Goal: Task Accomplishment & Management: Use online tool/utility

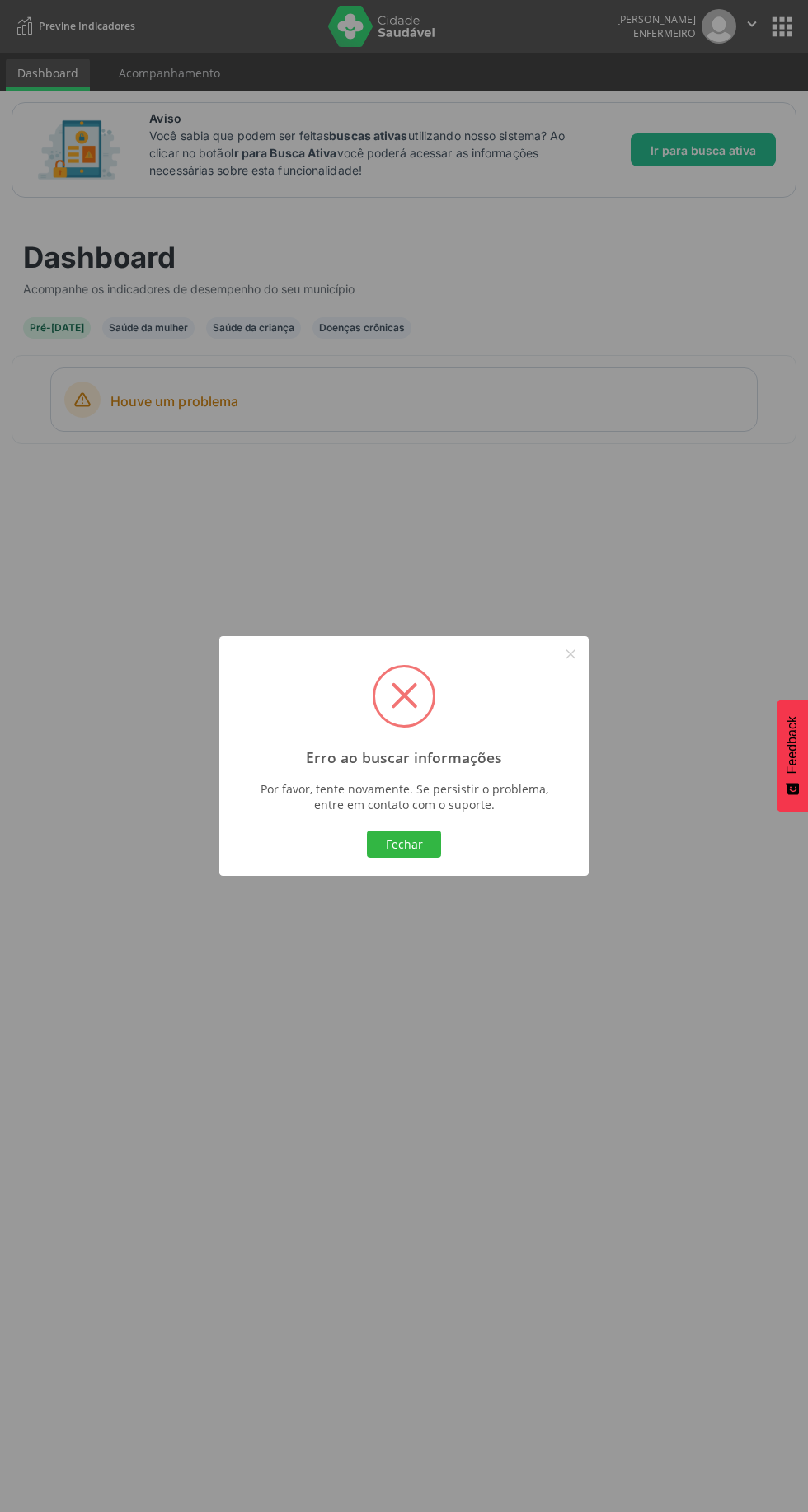
click at [427, 855] on button "Fechar" at bounding box center [403, 845] width 74 height 28
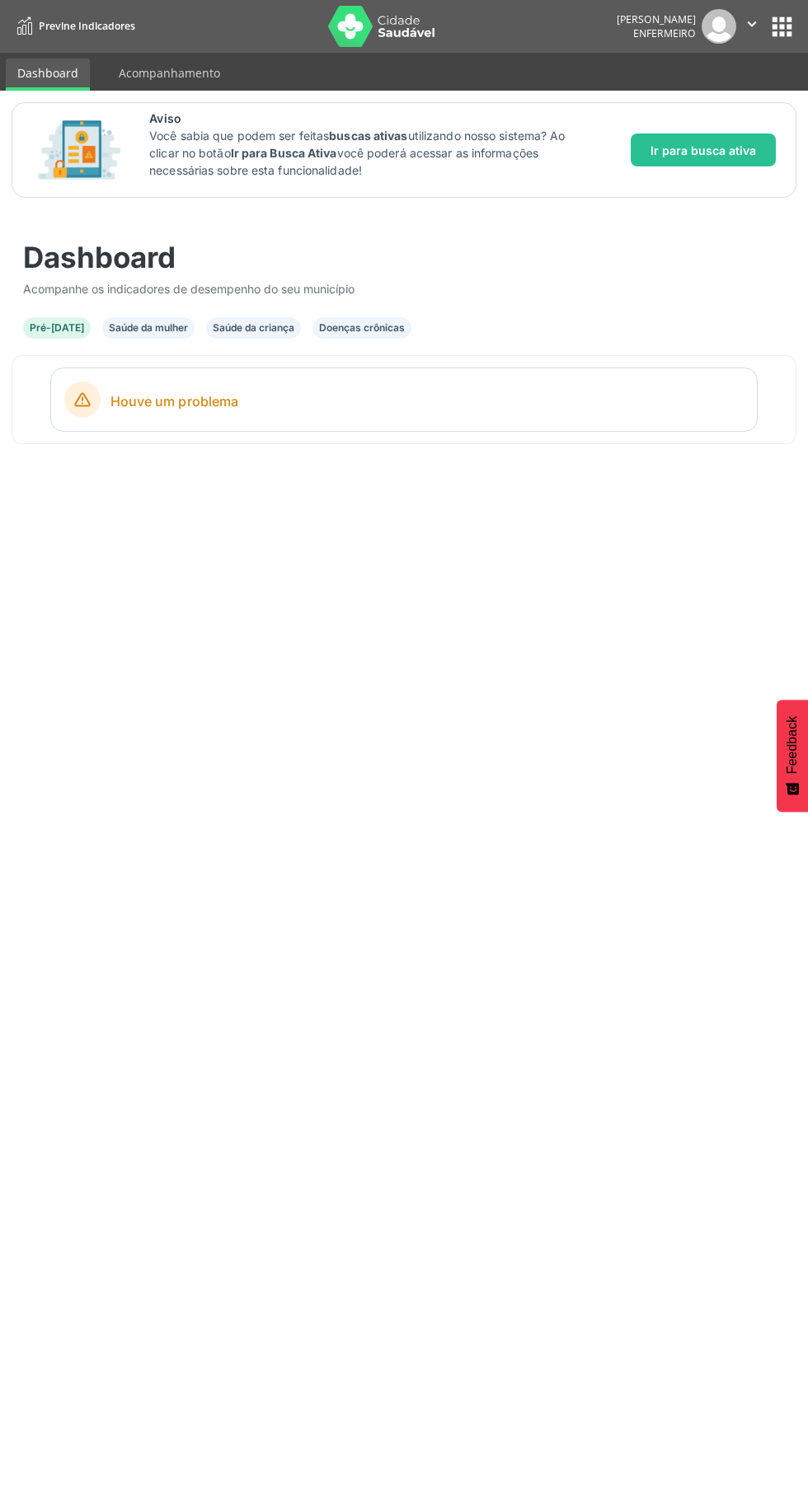
click at [162, 80] on link "Acompanhamento" at bounding box center [169, 73] width 124 height 29
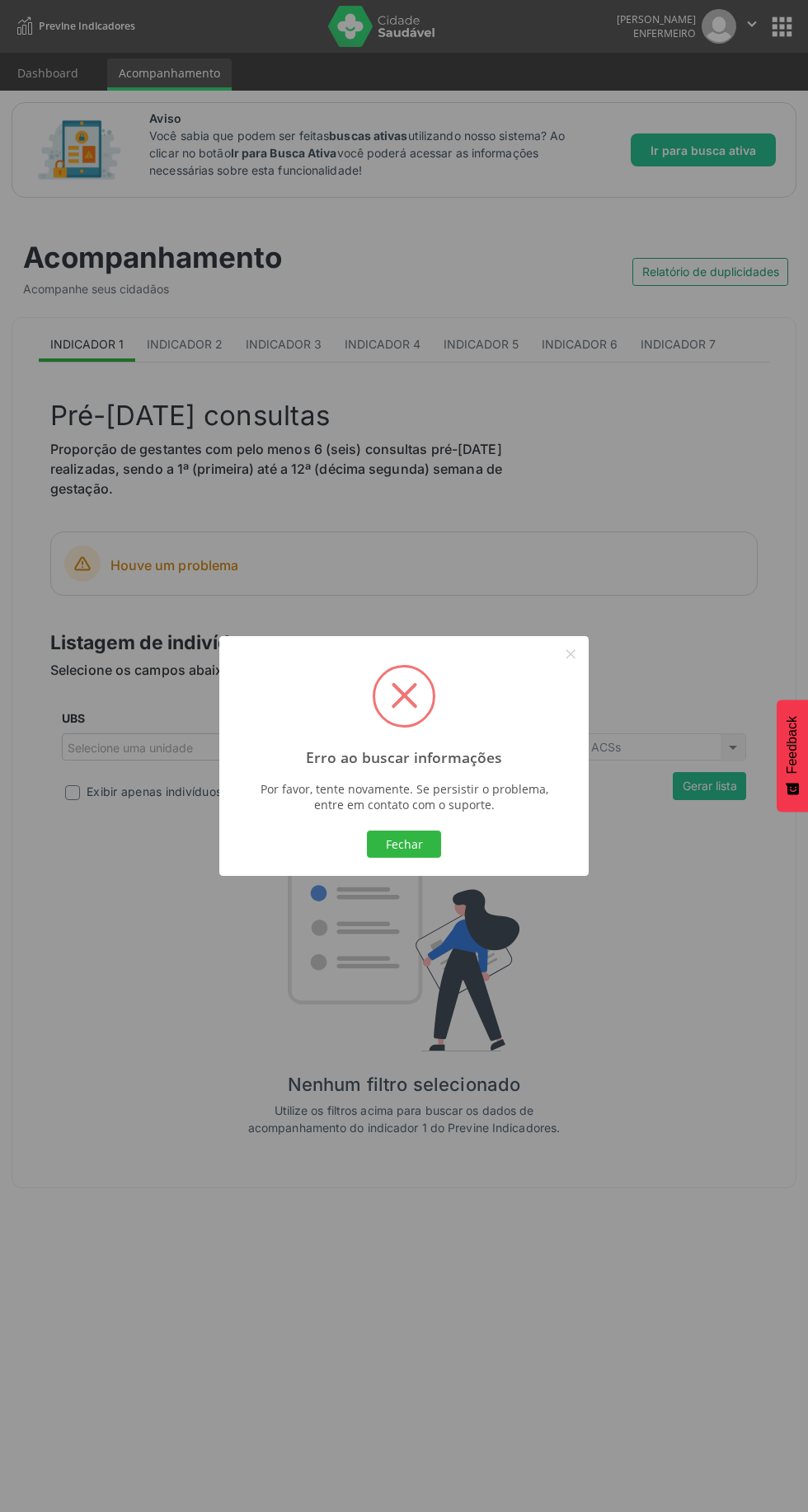
click at [420, 849] on button "Fechar" at bounding box center [403, 845] width 74 height 28
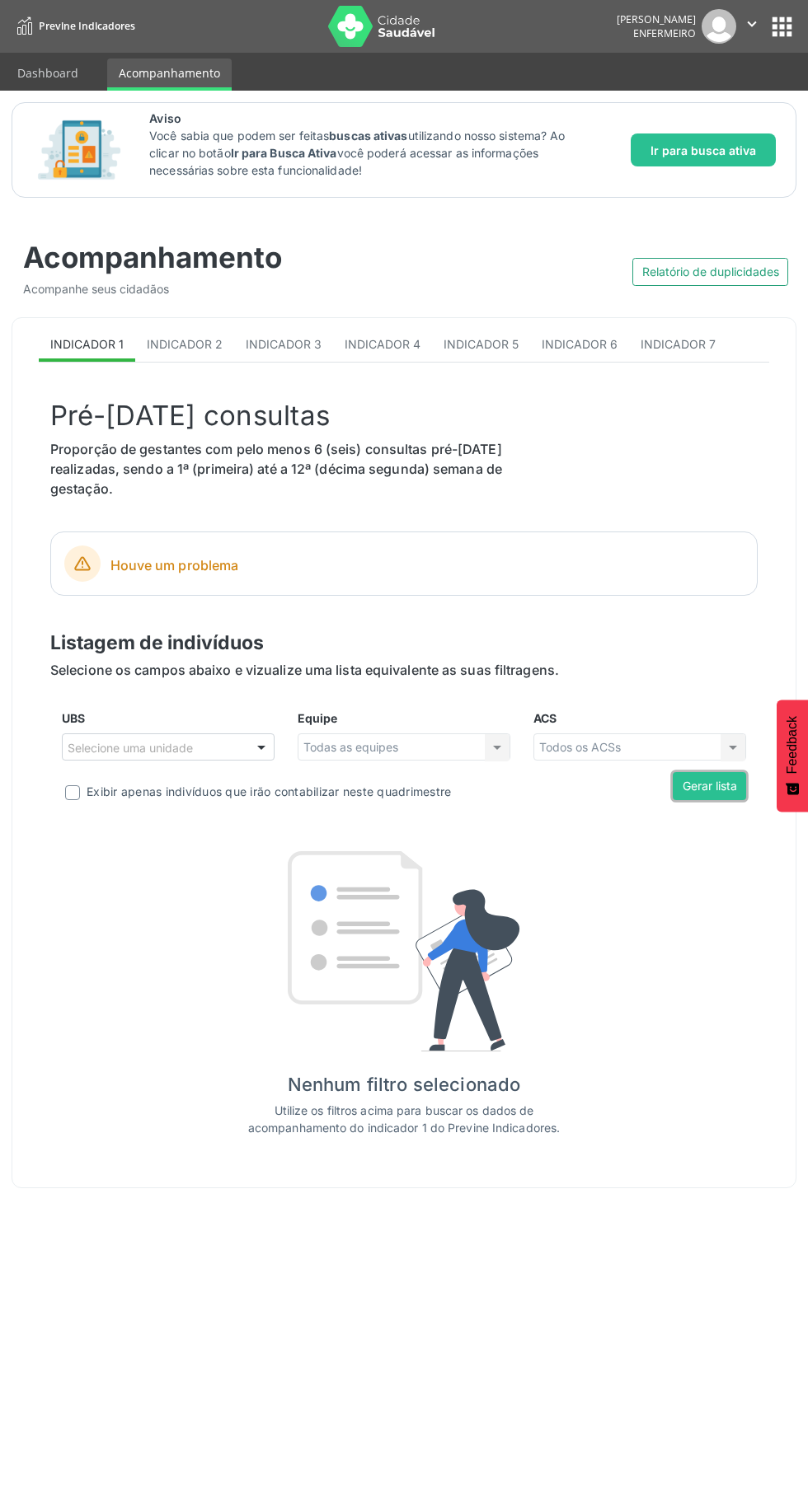
click at [724, 796] on button "Gerar lista" at bounding box center [709, 786] width 73 height 28
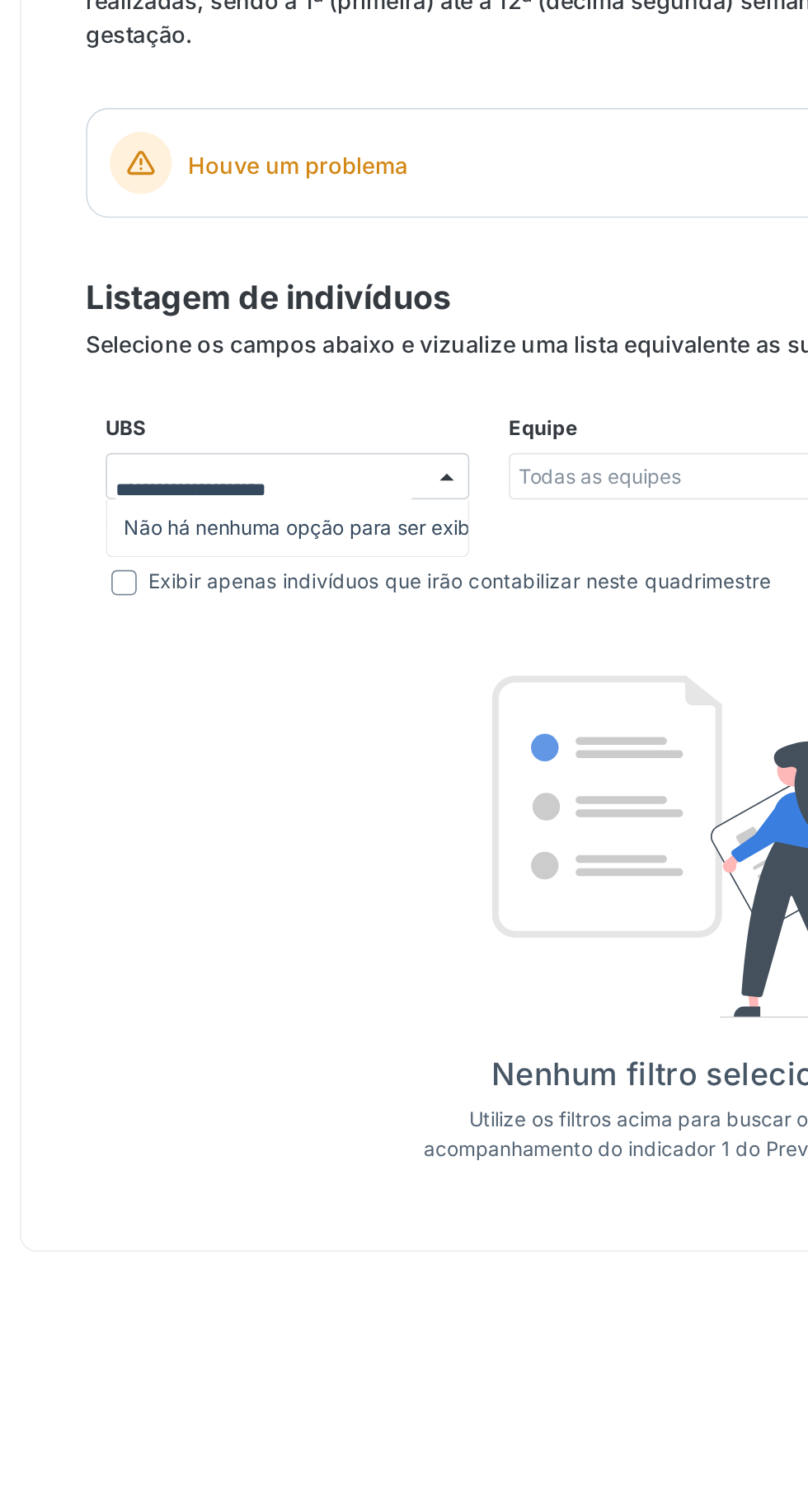
click at [231, 751] on input "UBS" at bounding box center [153, 756] width 173 height 33
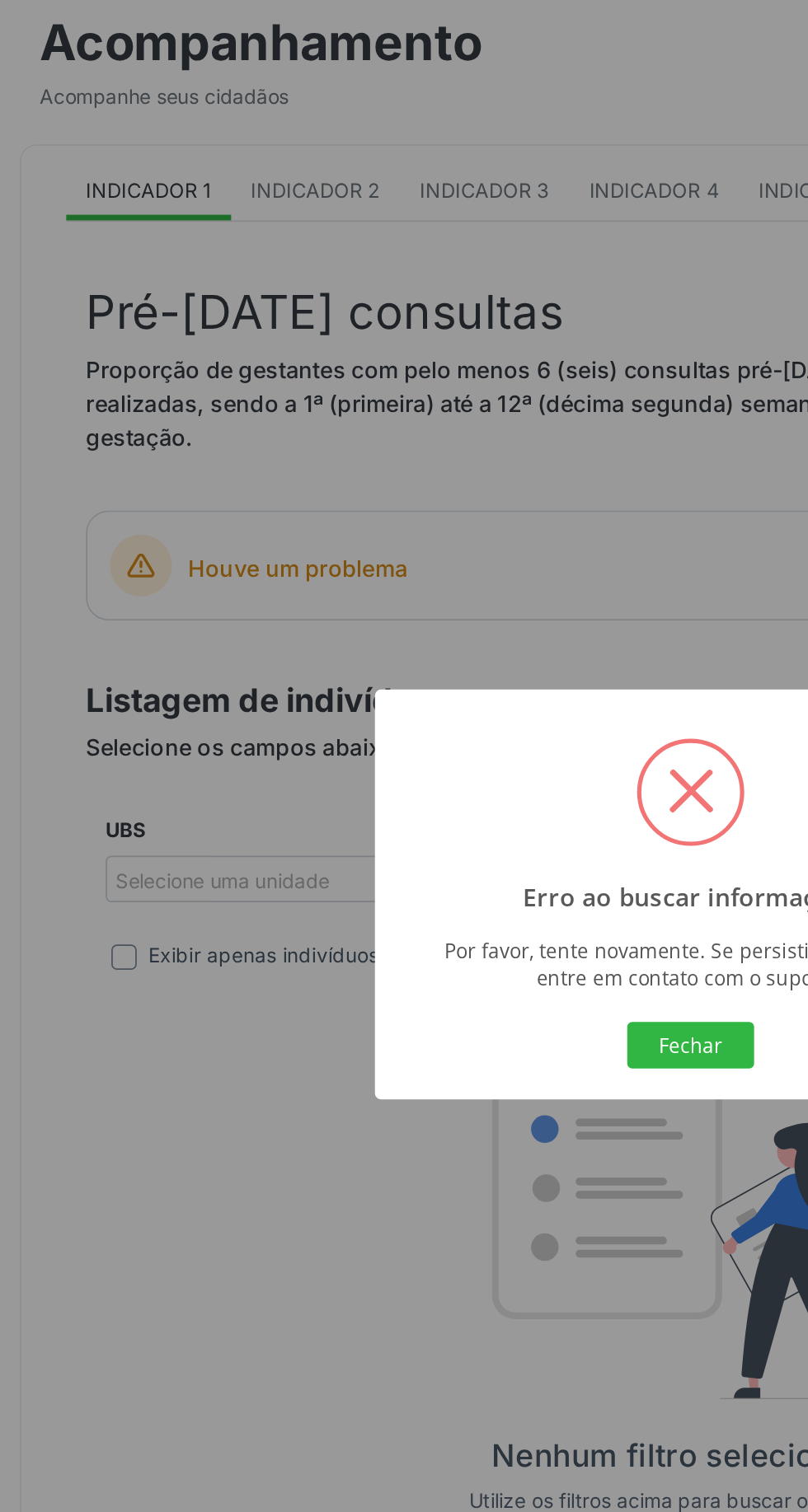
click at [419, 851] on button "Fechar" at bounding box center [403, 845] width 74 height 28
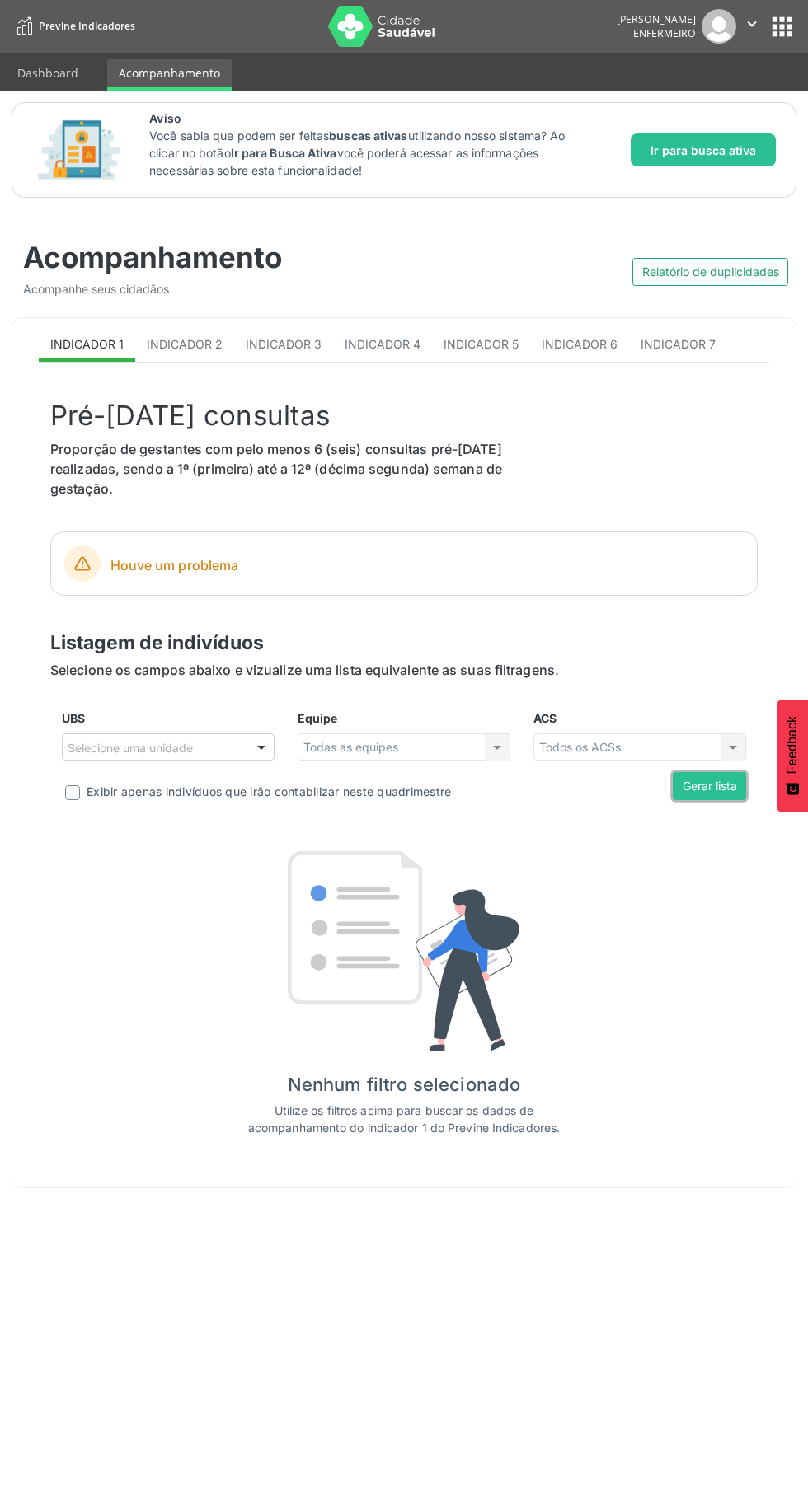
click at [729, 796] on button "Gerar lista" at bounding box center [709, 786] width 73 height 28
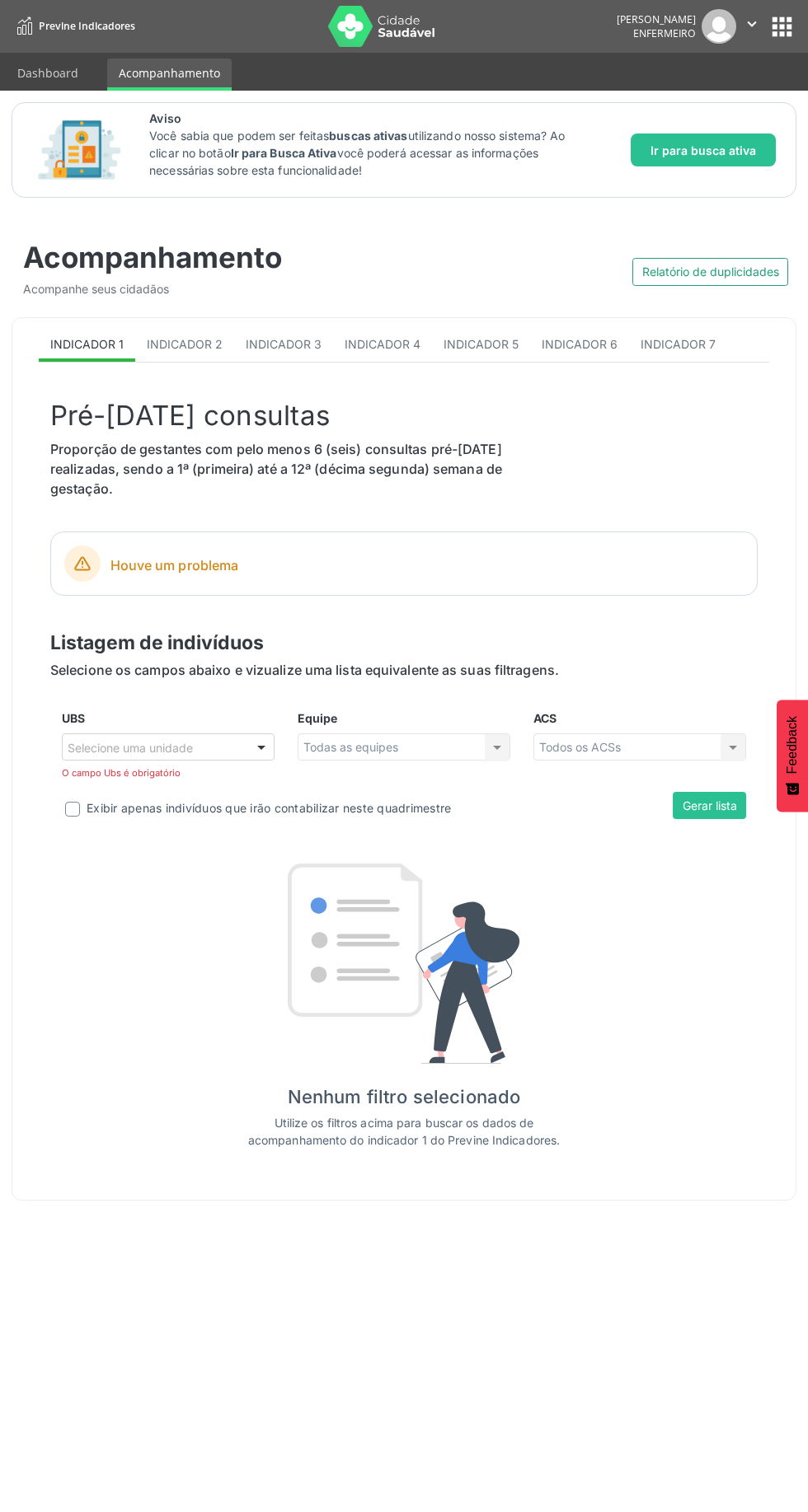
click at [250, 746] on div at bounding box center [261, 748] width 25 height 28
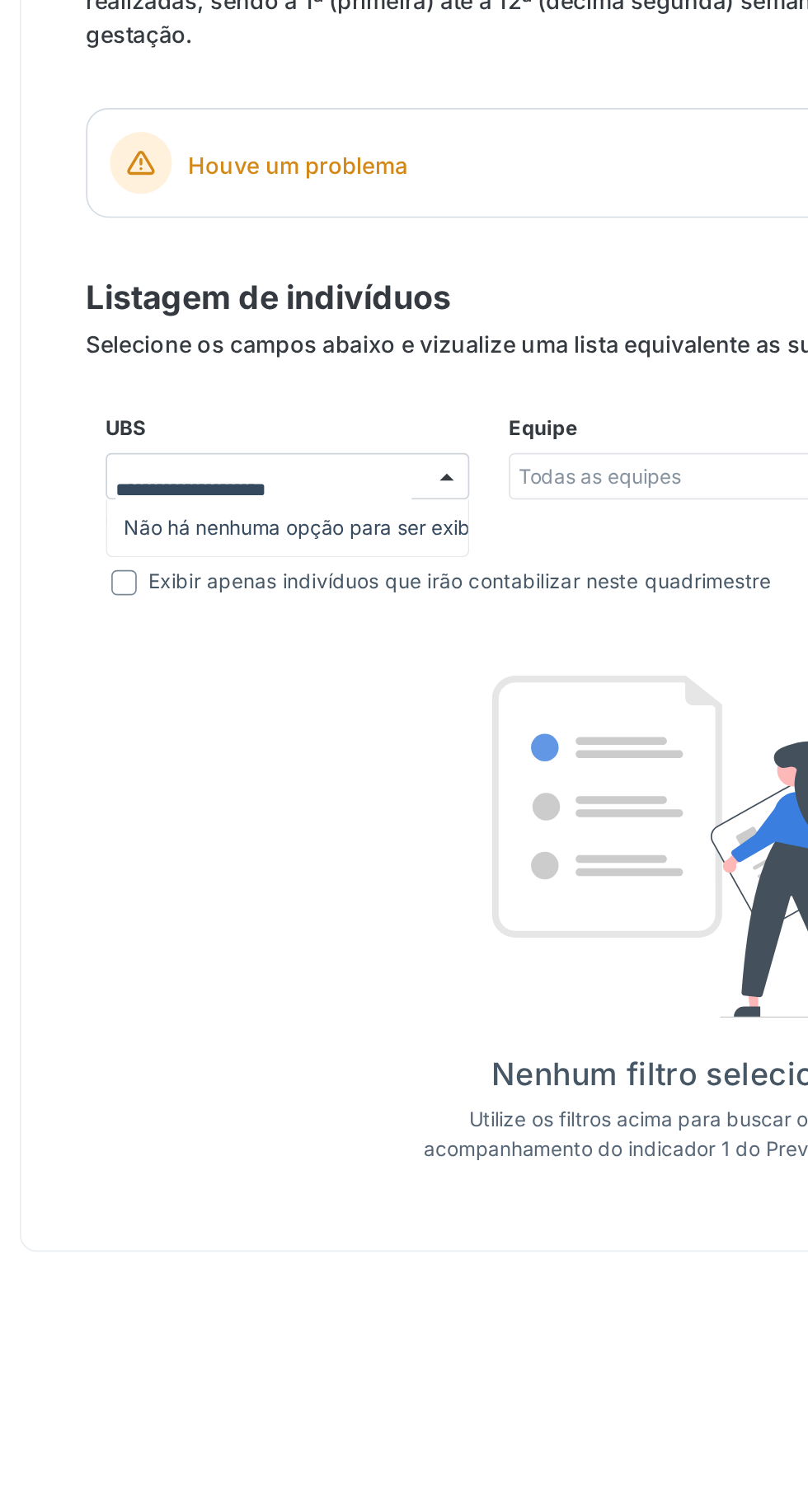
click at [212, 778] on span "Não há nenhuma opção para ser exibida." at bounding box center [168, 777] width 211 height 33
click at [238, 782] on span "Não há nenhuma opção para ser exibida." at bounding box center [168, 777] width 211 height 33
click at [362, 741] on div "Todas as equipes Todas as equipes Nenhum resultado encontrado para: " " Não há …" at bounding box center [404, 747] width 212 height 28
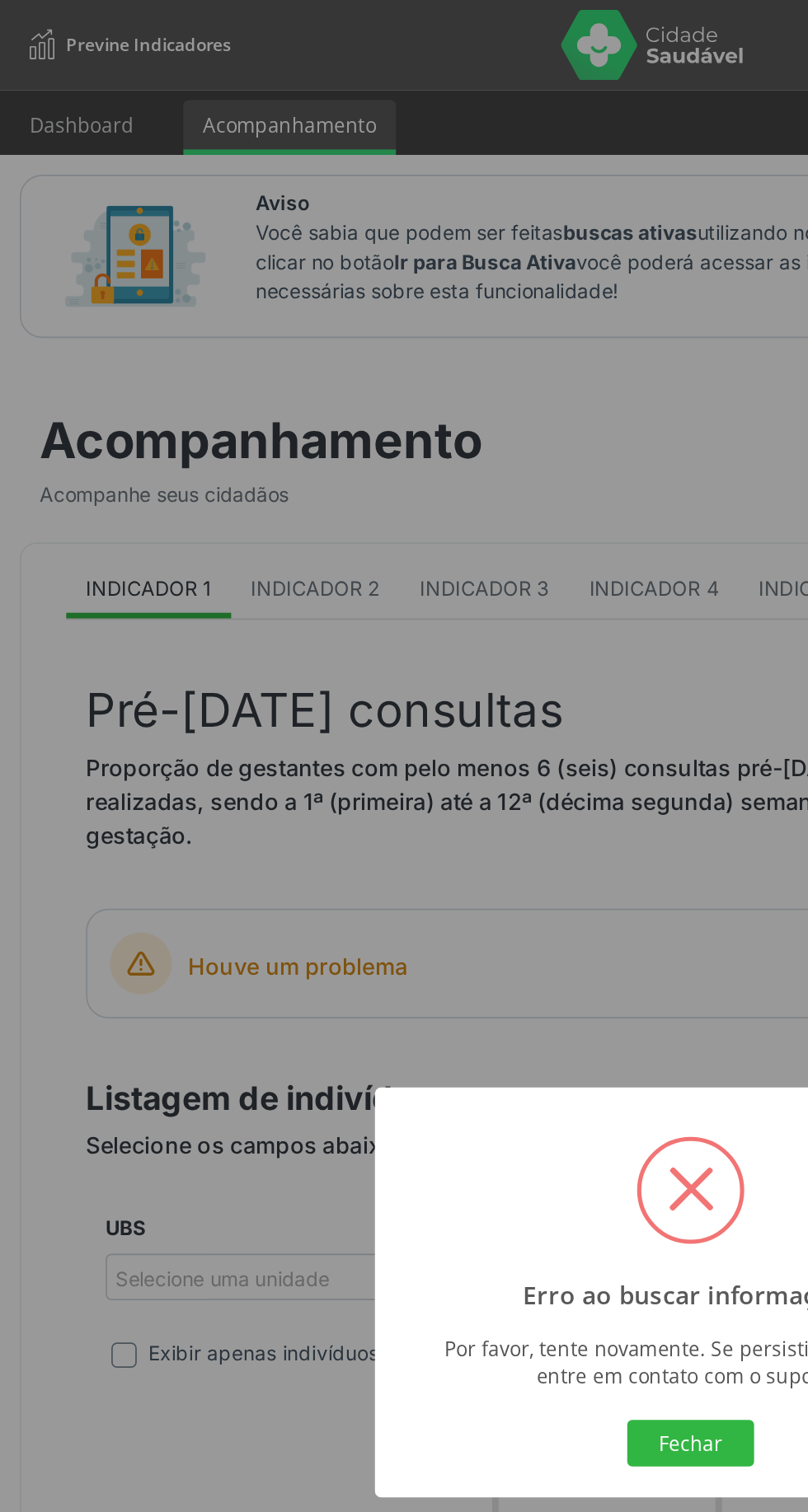
click at [371, 34] on div "Erro ao buscar informações × Por favor, tente novamente. Se persistir o problem…" at bounding box center [404, 756] width 808 height 1512
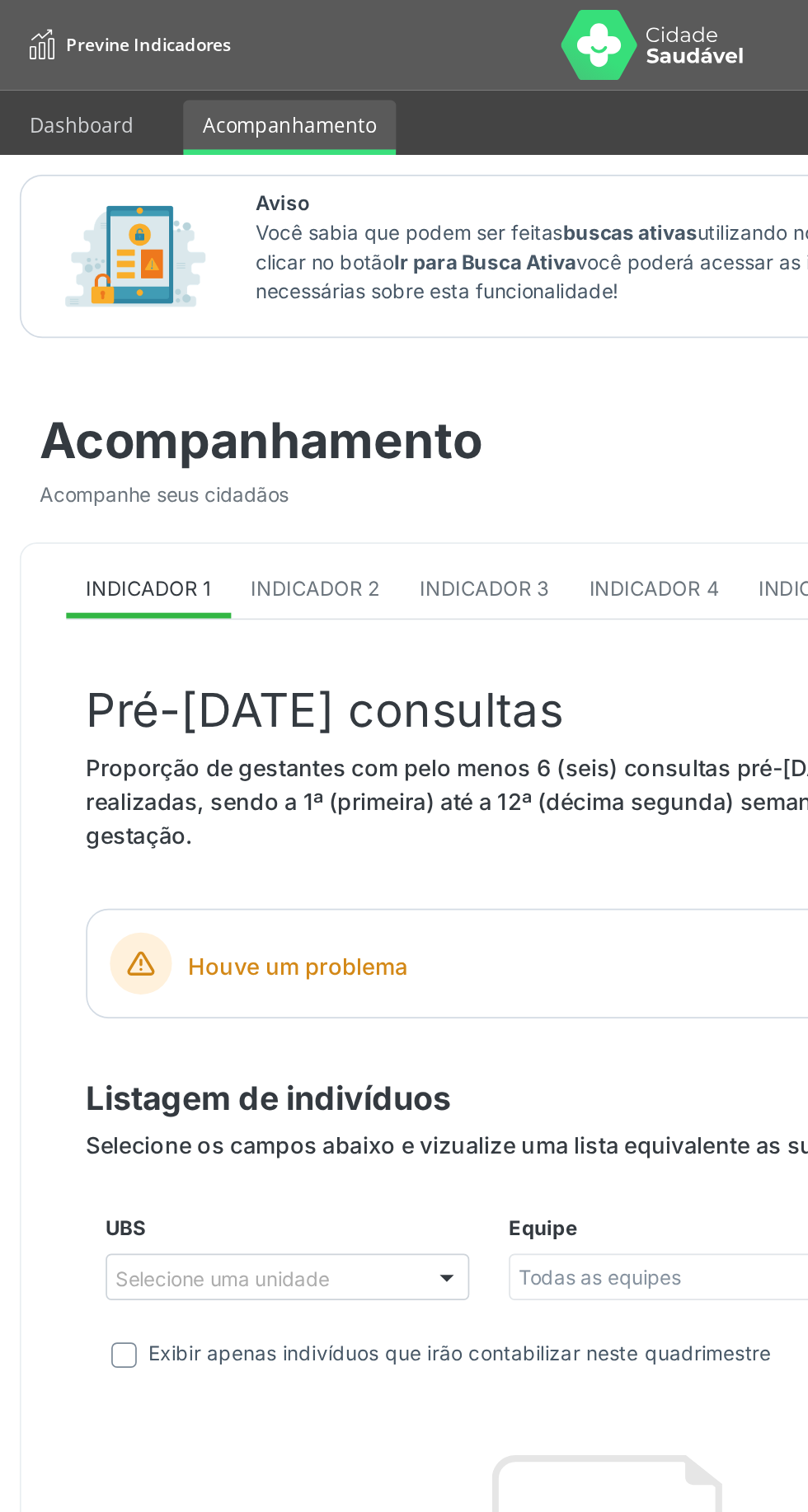
click at [352, 28] on img at bounding box center [381, 27] width 107 height 41
